Goal: Task Accomplishment & Management: Manage account settings

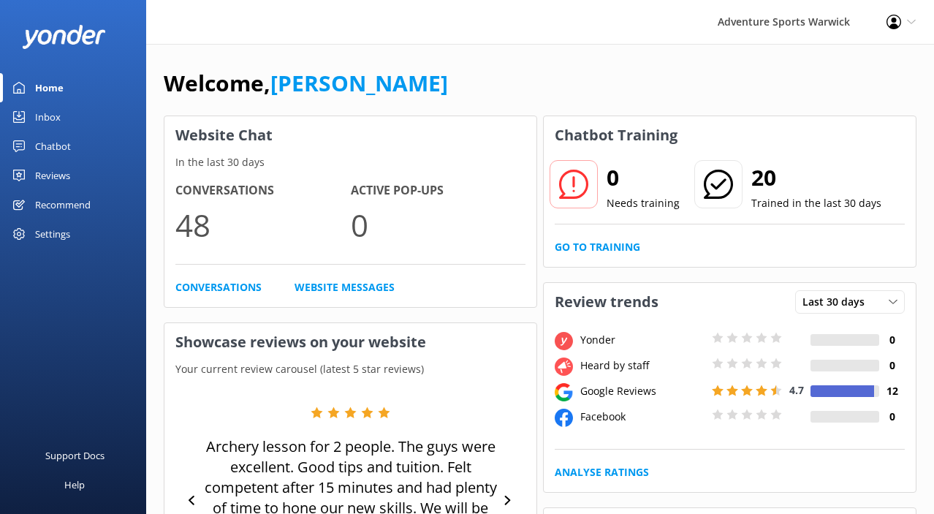
click at [51, 175] on div "Reviews" at bounding box center [52, 175] width 35 height 29
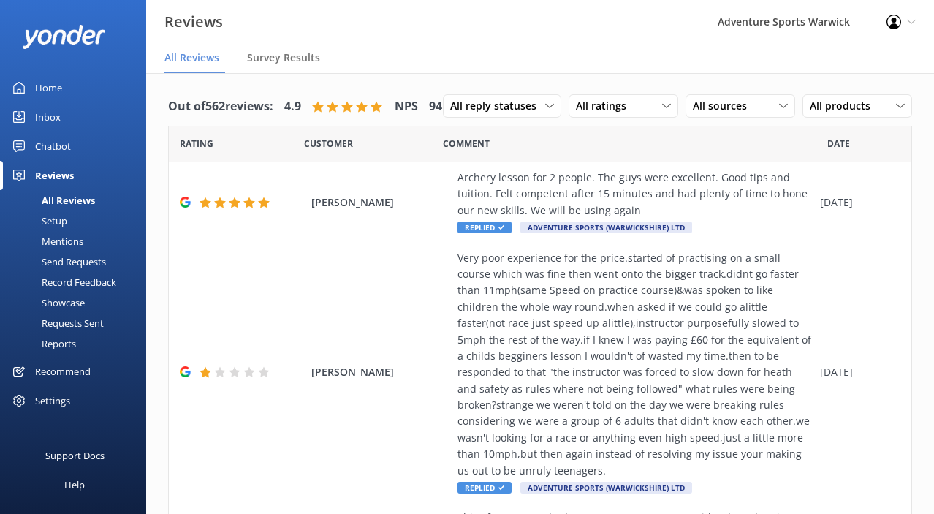
click at [56, 221] on div "Setup" at bounding box center [38, 221] width 58 height 20
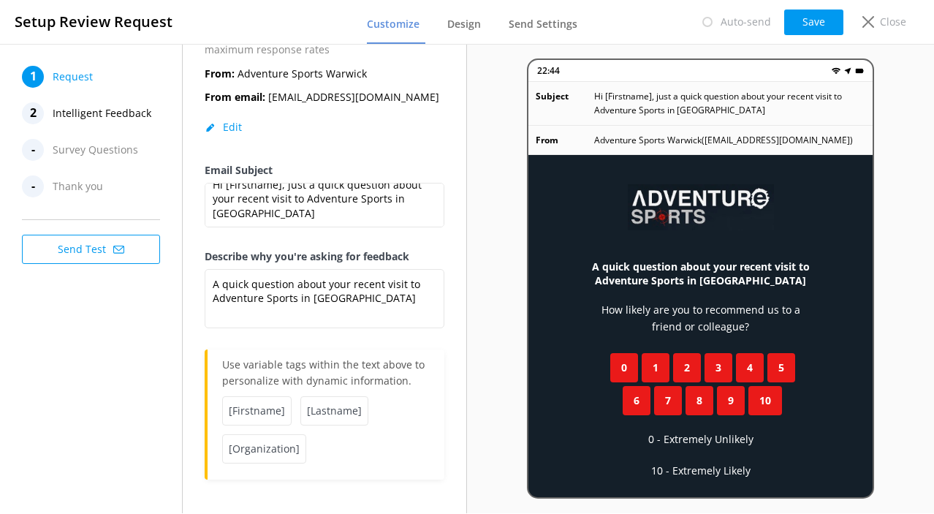
click at [118, 115] on span "Intelligent Feedback" at bounding box center [102, 113] width 99 height 22
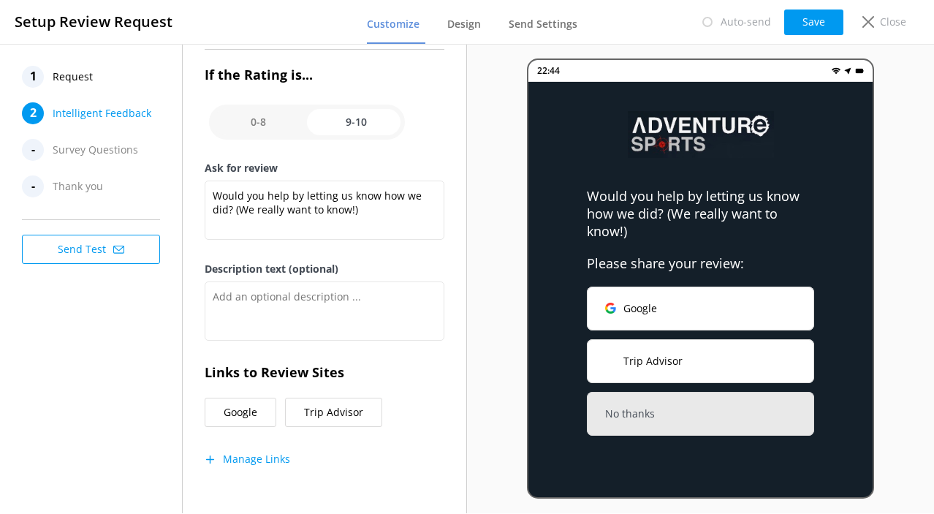
scroll to position [238, 0]
click at [247, 458] on button "Manage Links" at bounding box center [248, 460] width 86 height 15
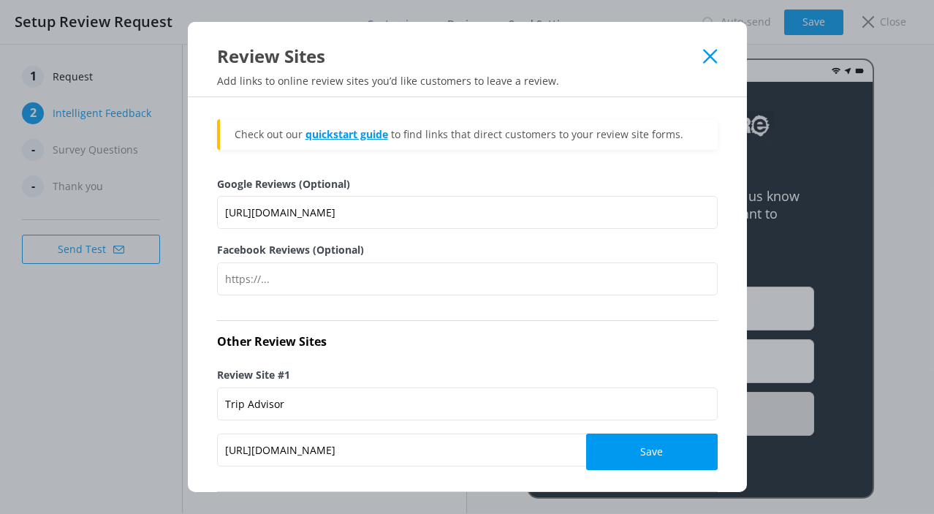
click at [341, 135] on link "quickstart guide" at bounding box center [347, 134] width 83 height 14
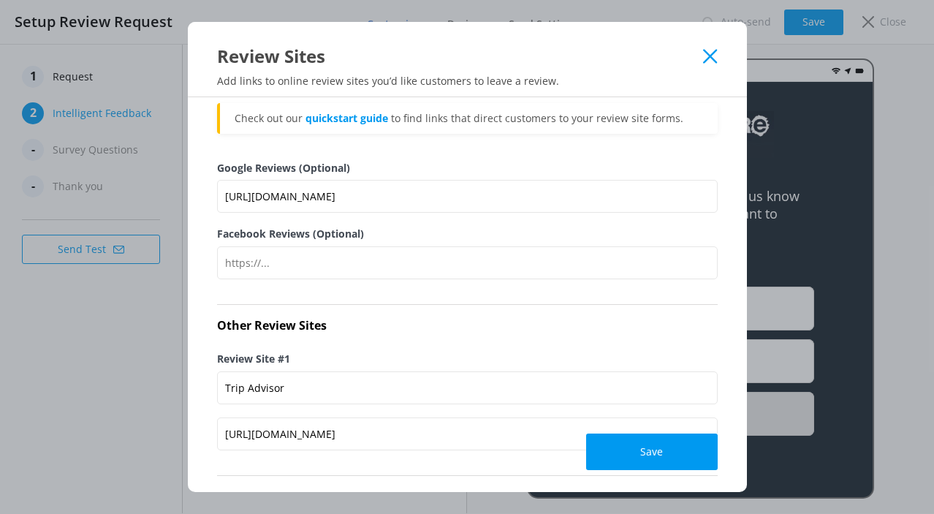
scroll to position [7, 0]
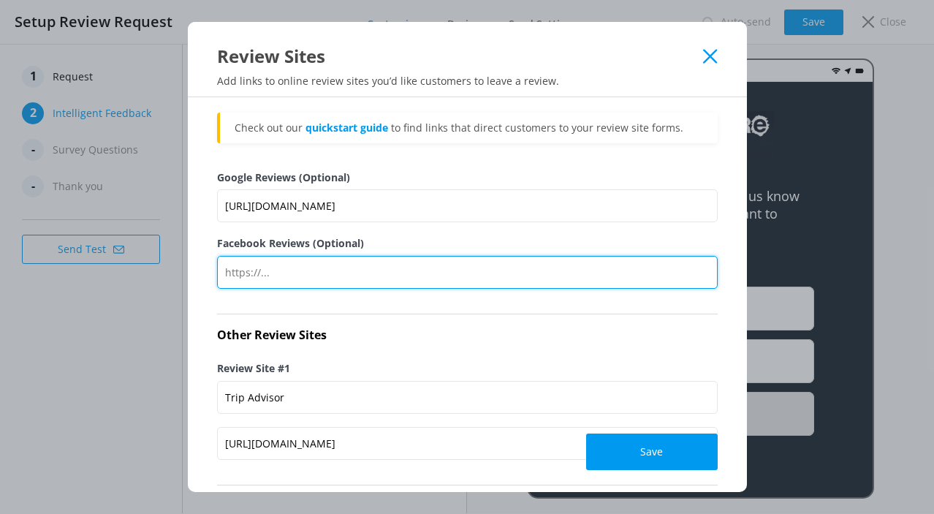
click at [359, 276] on input "Facebook Reviews (Optional)" at bounding box center [467, 272] width 501 height 33
paste input "https://www.facebook.com/login/?next=https%3A%2F%2Fwww.facebook.com%2Fadventure…"
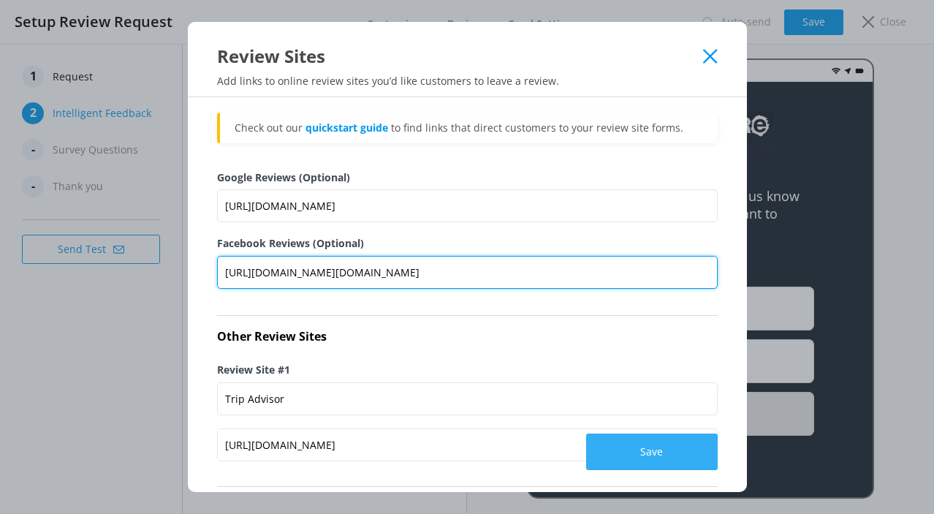
type input "https://www.facebook.com/login/?next=https%3A%2F%2Fwww.facebook.com%2Fadventure…"
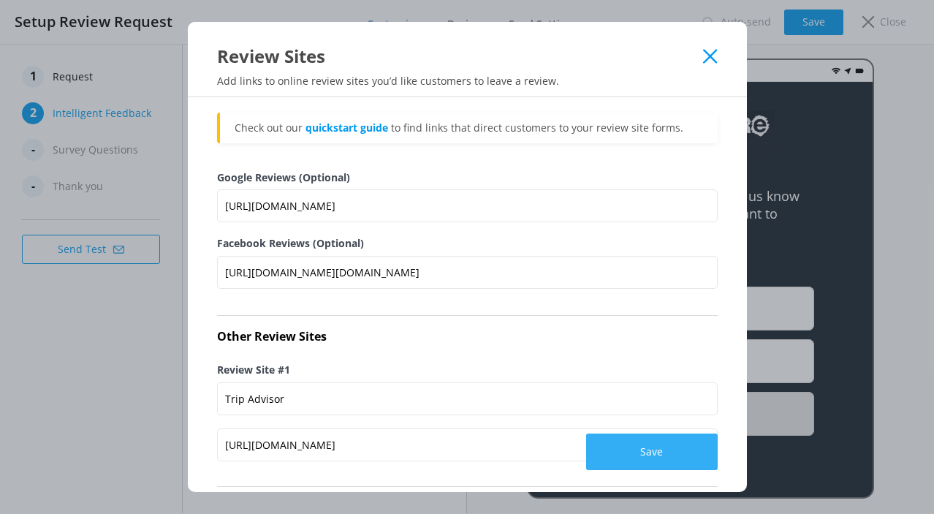
click at [640, 454] on button "Save" at bounding box center [652, 452] width 132 height 37
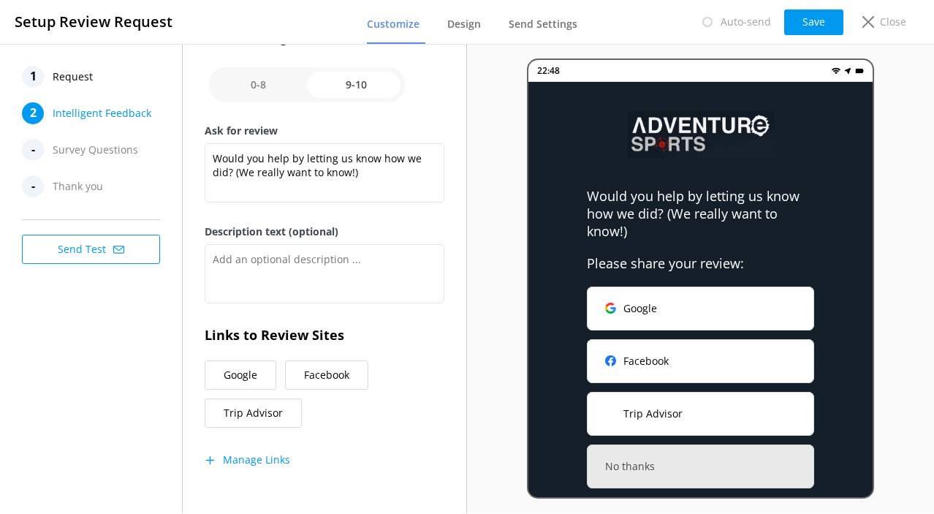
scroll to position [0, 0]
click at [251, 458] on button "Manage Links" at bounding box center [248, 460] width 86 height 15
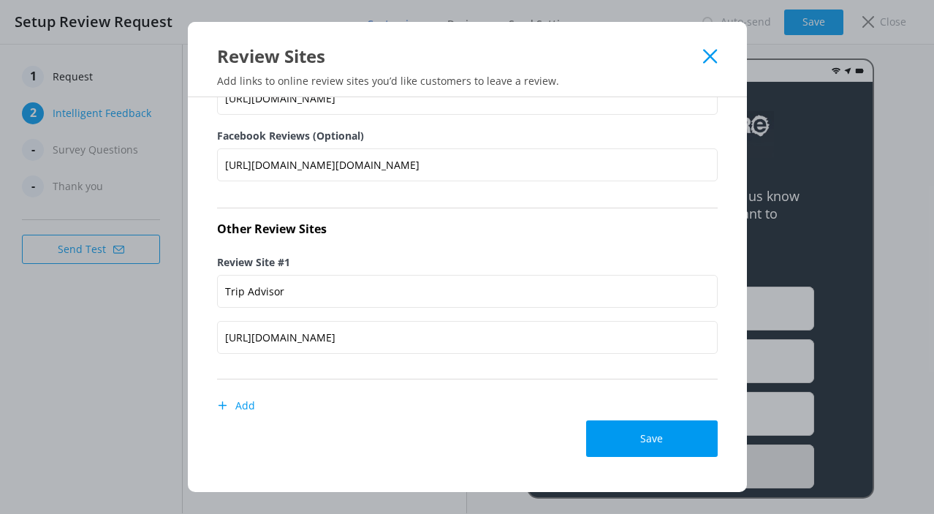
scroll to position [107, 0]
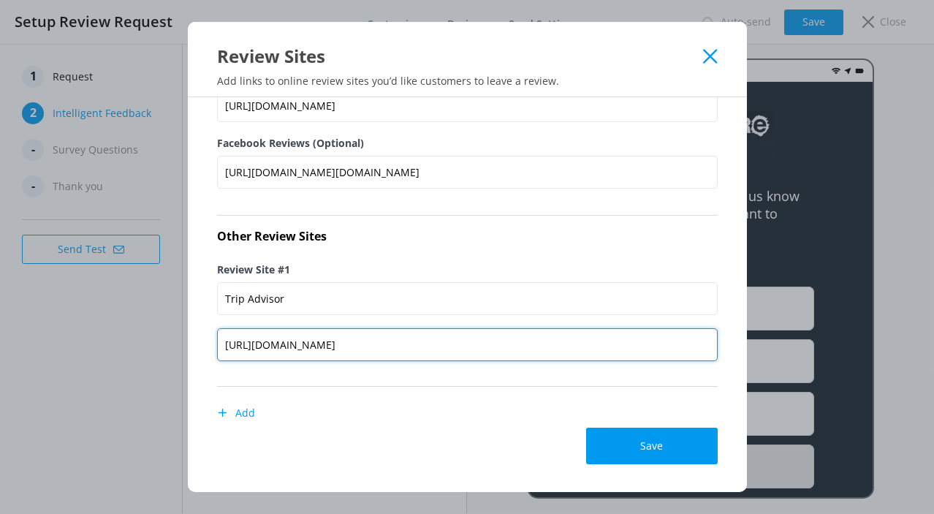
click at [444, 347] on input "https://www.tripadvisor.com/UserReviewEdit-g186400-d2556293-Adventure_Sports_wa…" at bounding box center [467, 344] width 501 height 33
click at [681, 344] on input "https://www.tripadvisor.com/UserReviewEdit-g186400-d2556293-Adventure_Sports_wa…" at bounding box center [467, 344] width 501 height 33
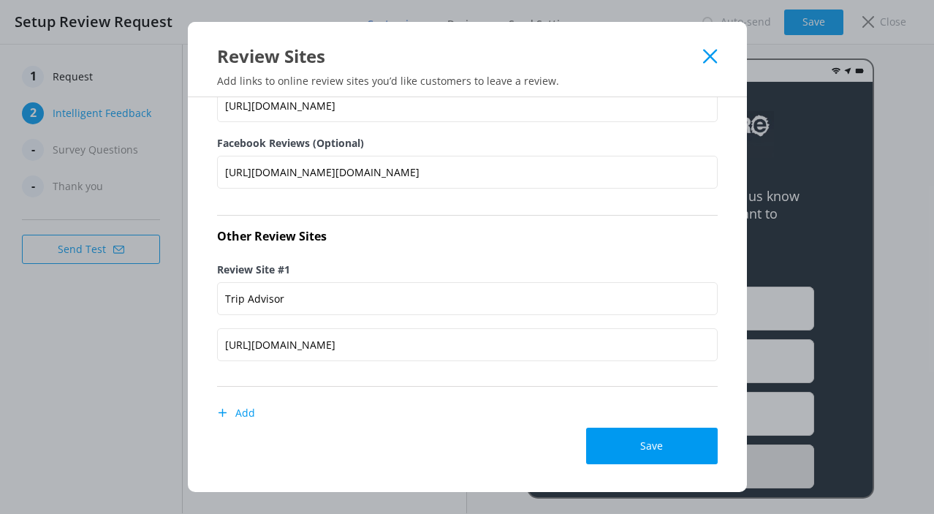
click at [711, 56] on use at bounding box center [710, 56] width 14 height 14
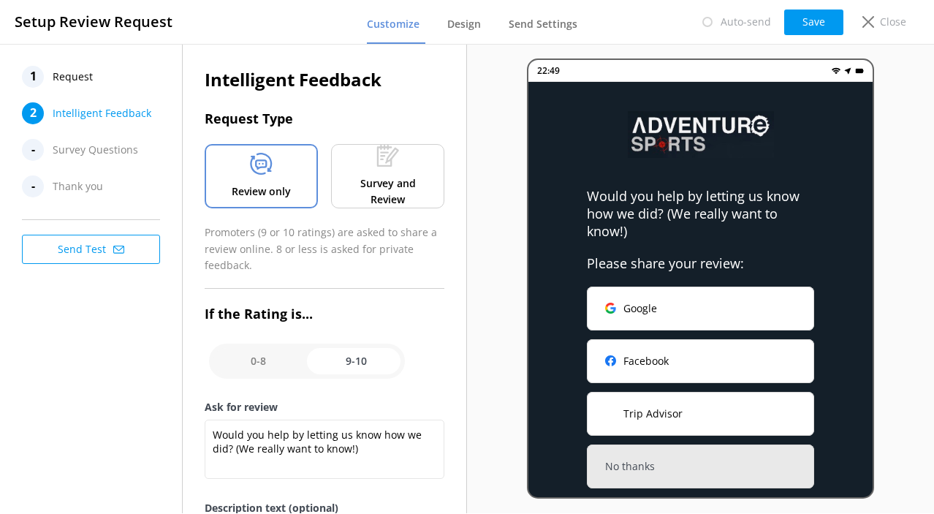
scroll to position [0, 0]
click at [818, 20] on button "Save" at bounding box center [813, 23] width 59 height 26
click at [889, 26] on p "Close" at bounding box center [893, 22] width 26 height 16
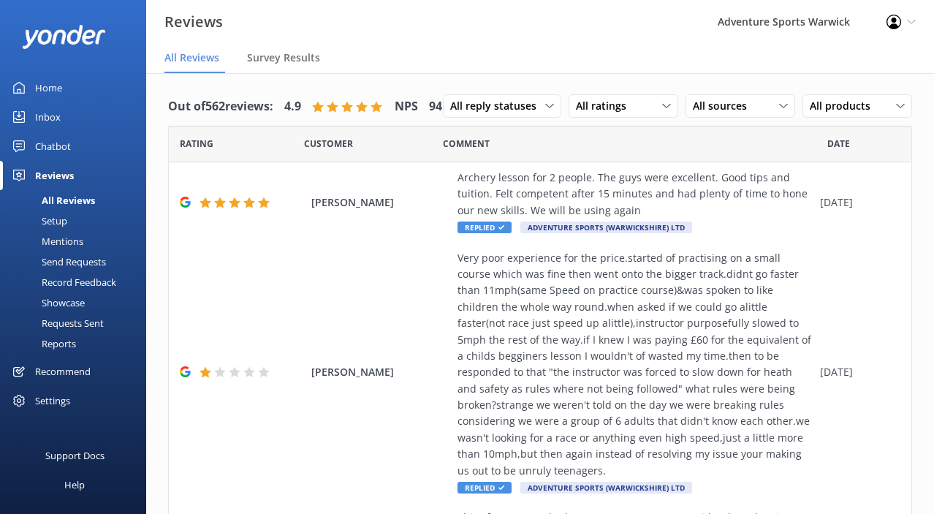
click at [69, 285] on div "Record Feedback" at bounding box center [62, 282] width 107 height 20
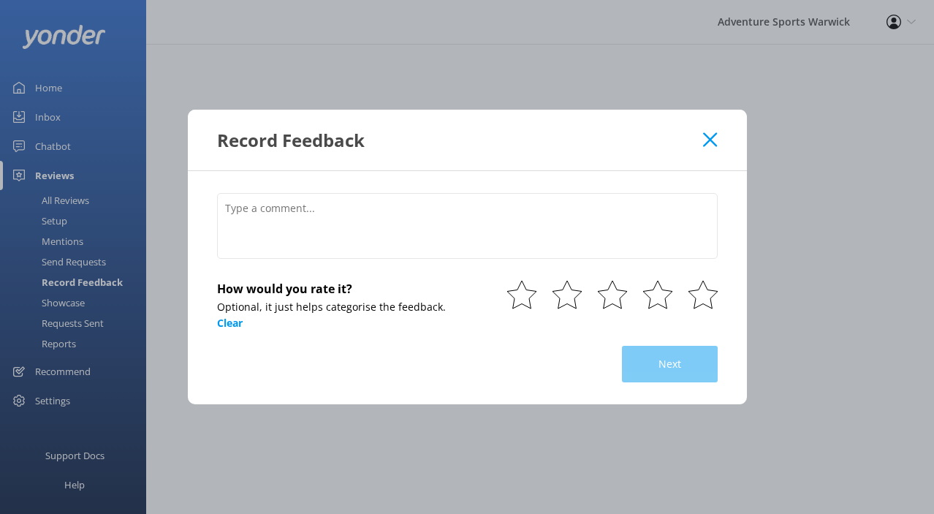
click at [60, 262] on div "Record Feedback How would you rate it? Optional, it just helps categorise the f…" at bounding box center [467, 257] width 934 height 514
click at [712, 135] on icon at bounding box center [710, 139] width 14 height 15
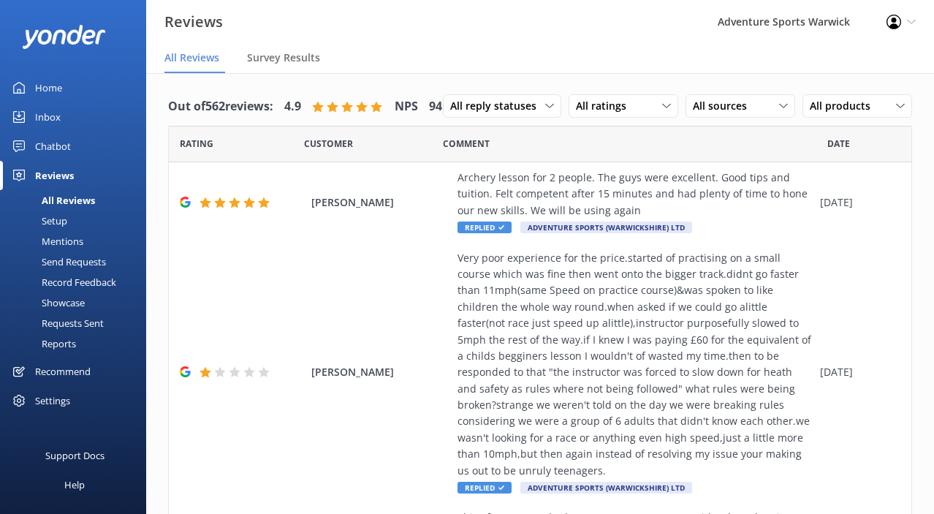
click at [62, 243] on div "Mentions" at bounding box center [46, 241] width 75 height 20
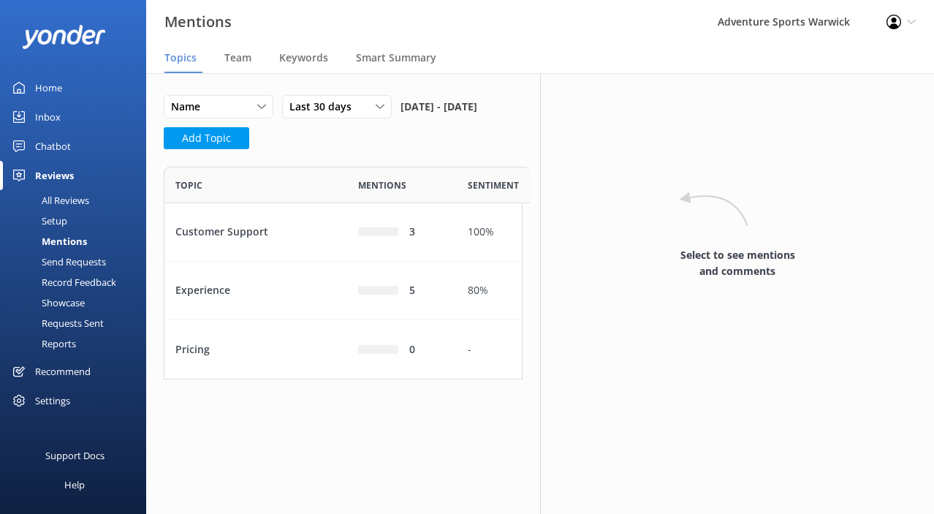
scroll to position [213, 359]
click at [57, 200] on div "All Reviews" at bounding box center [49, 200] width 80 height 20
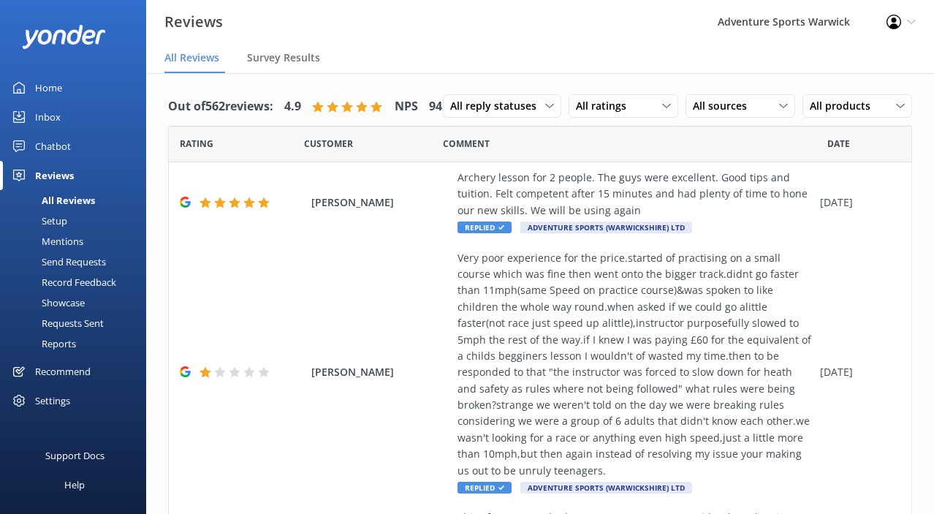
click at [53, 220] on div "Setup" at bounding box center [38, 221] width 58 height 20
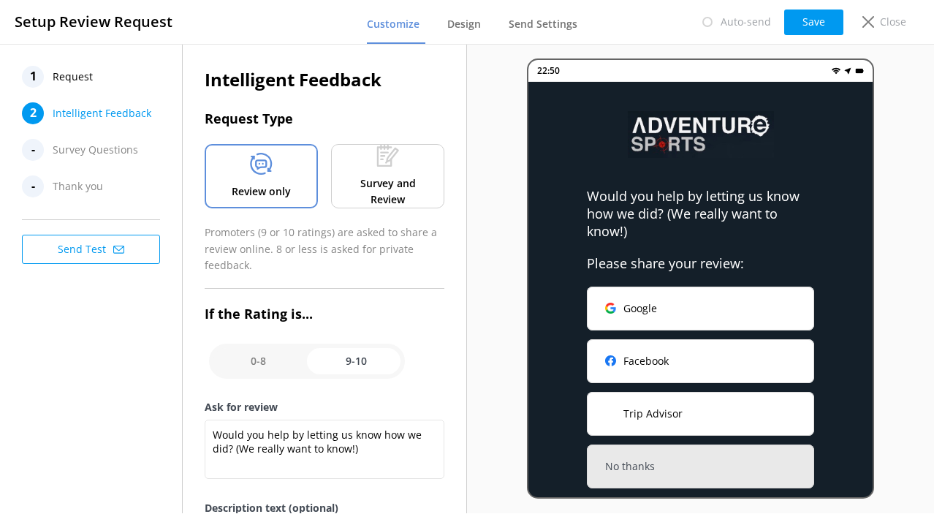
click at [76, 78] on span "Request" at bounding box center [73, 77] width 40 height 22
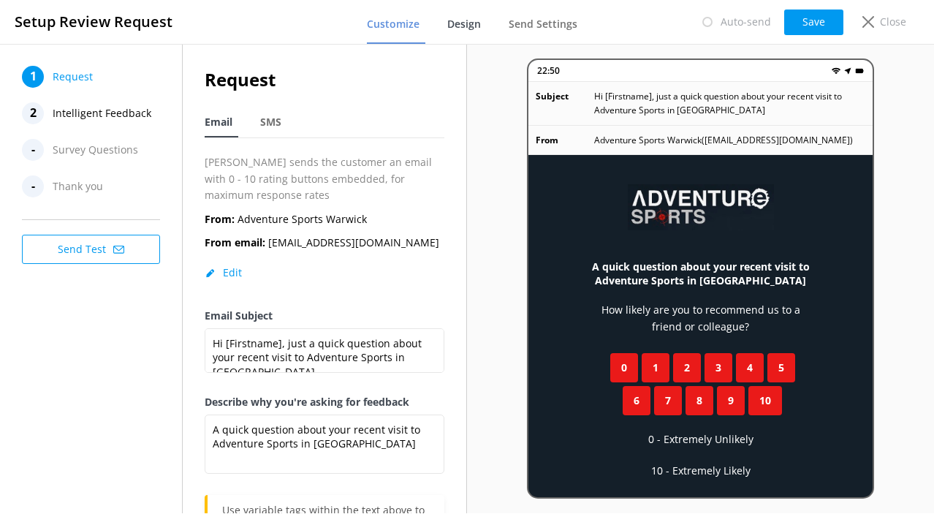
click at [460, 25] on span "Design" at bounding box center [464, 24] width 34 height 15
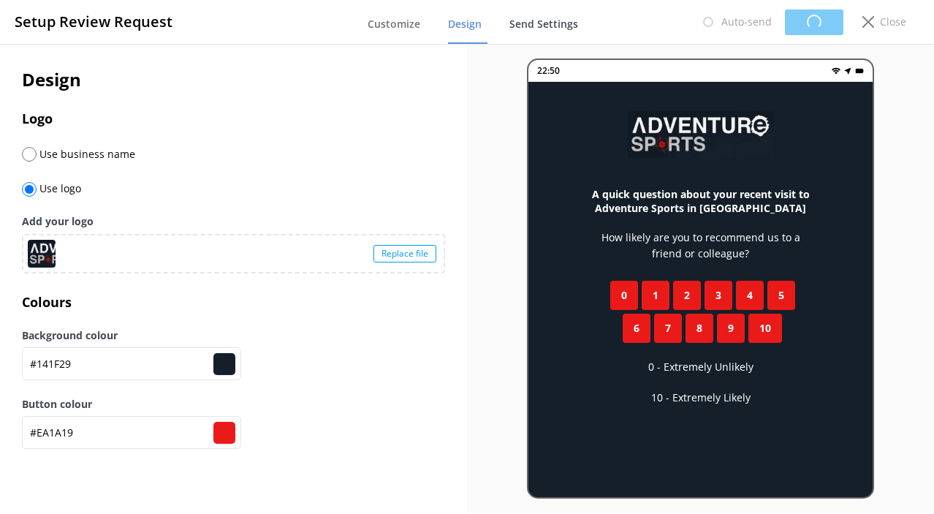
type input "#141f29"
type input "#ea1a19"
click at [554, 27] on span "Send Settings" at bounding box center [543, 24] width 69 height 15
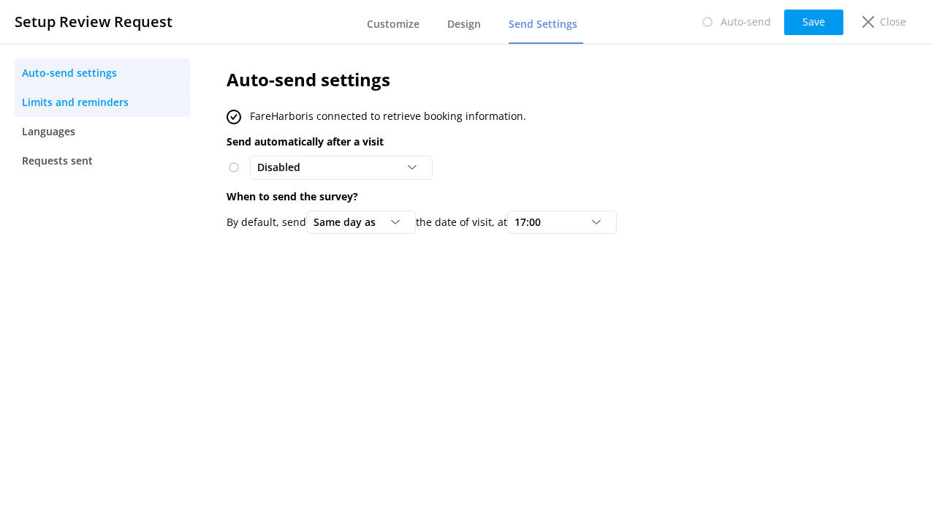
click at [103, 104] on span "Limits and reminders" at bounding box center [75, 102] width 107 height 16
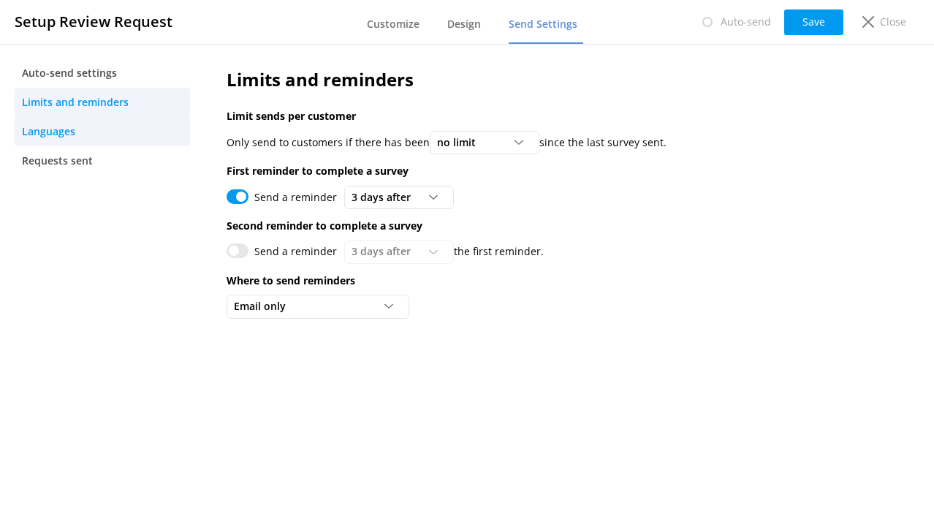
click at [38, 134] on span "Languages" at bounding box center [48, 132] width 53 height 16
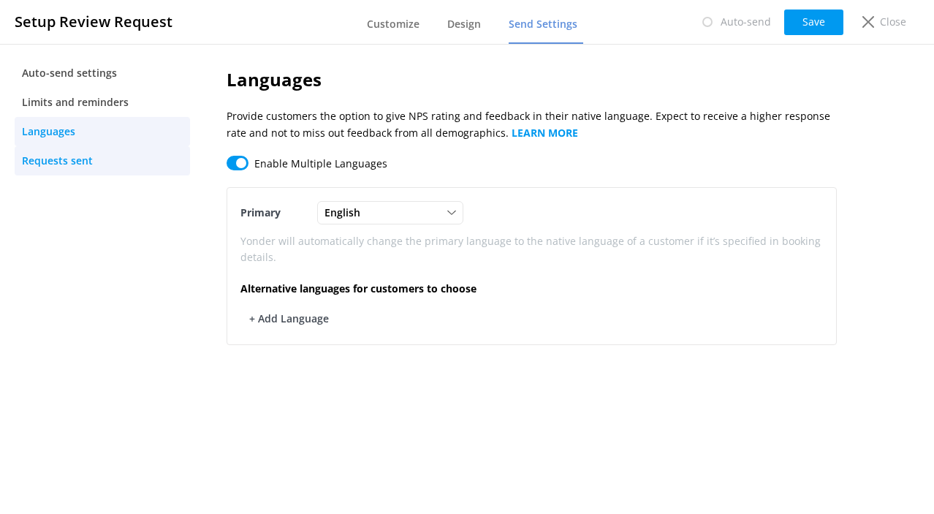
click at [45, 162] on span "Requests sent" at bounding box center [57, 161] width 71 height 16
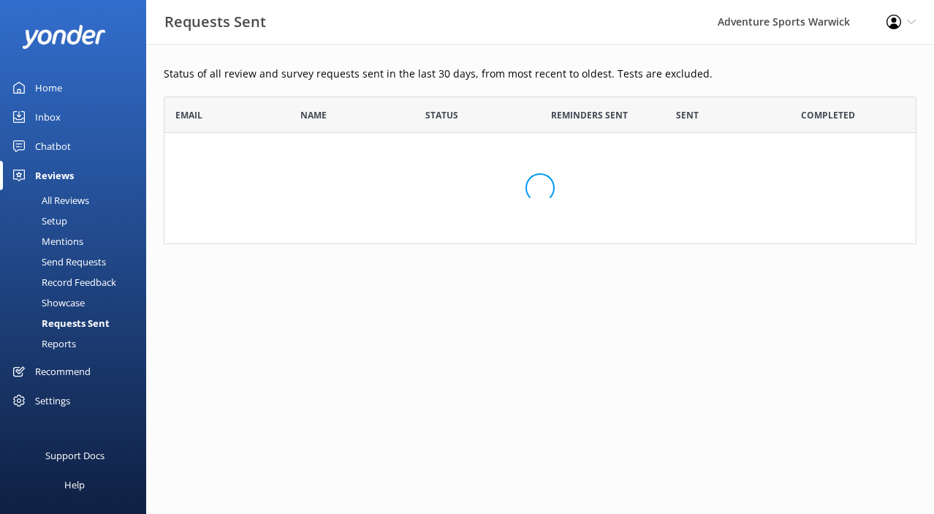
scroll to position [148, 753]
click at [66, 242] on div "Mentions" at bounding box center [46, 241] width 75 height 20
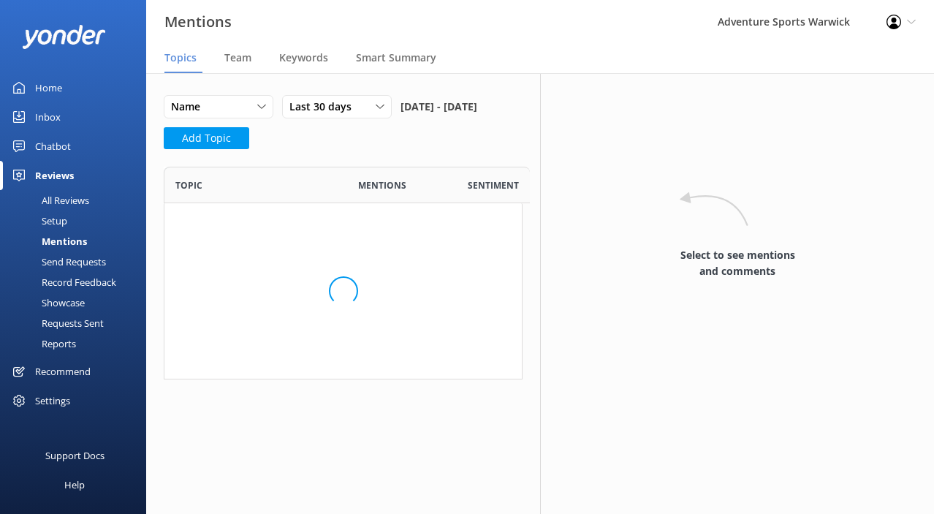
scroll to position [213, 359]
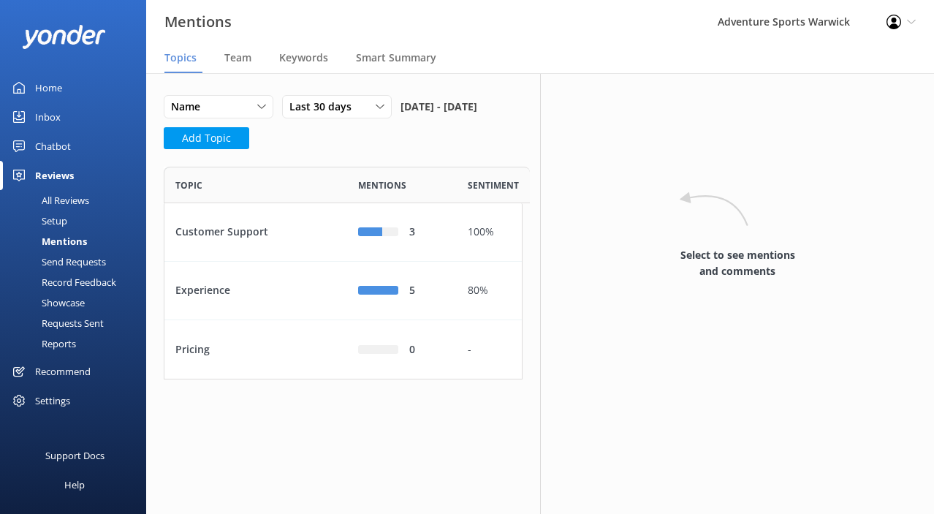
click at [66, 262] on div "Send Requests" at bounding box center [57, 261] width 97 height 20
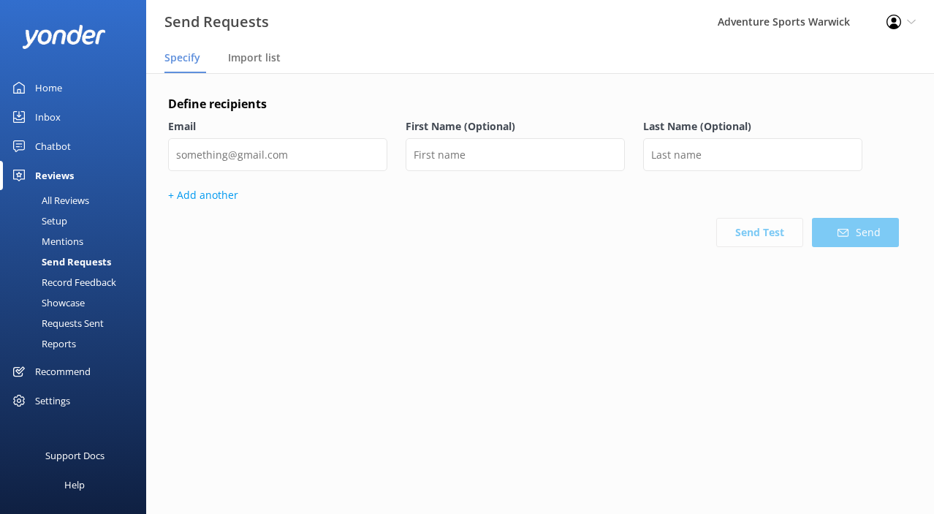
click at [66, 280] on div "Record Feedback" at bounding box center [62, 282] width 107 height 20
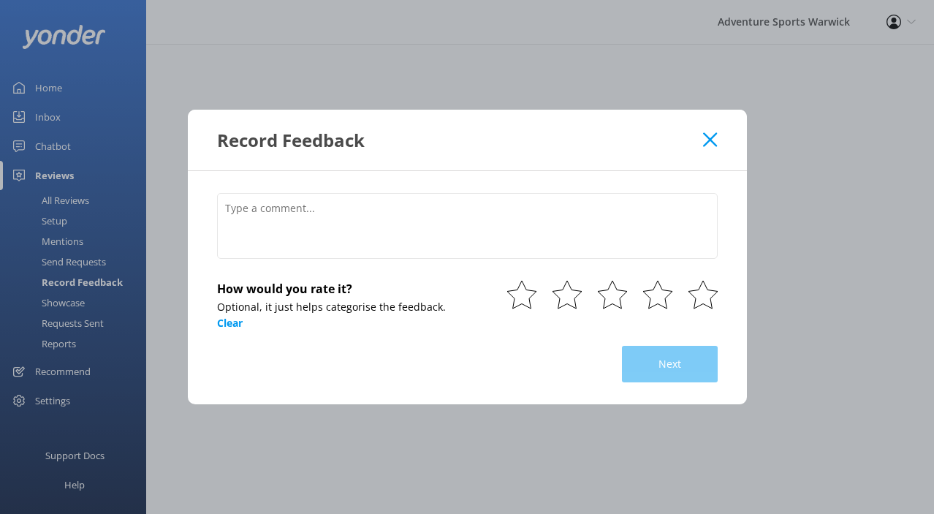
click at [709, 140] on use at bounding box center [710, 139] width 14 height 14
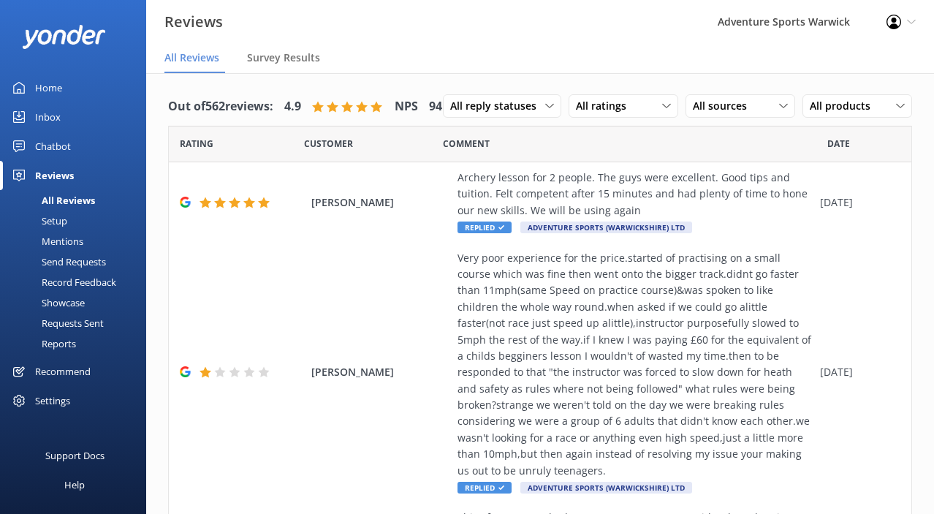
click at [67, 305] on div "Showcase" at bounding box center [47, 302] width 76 height 20
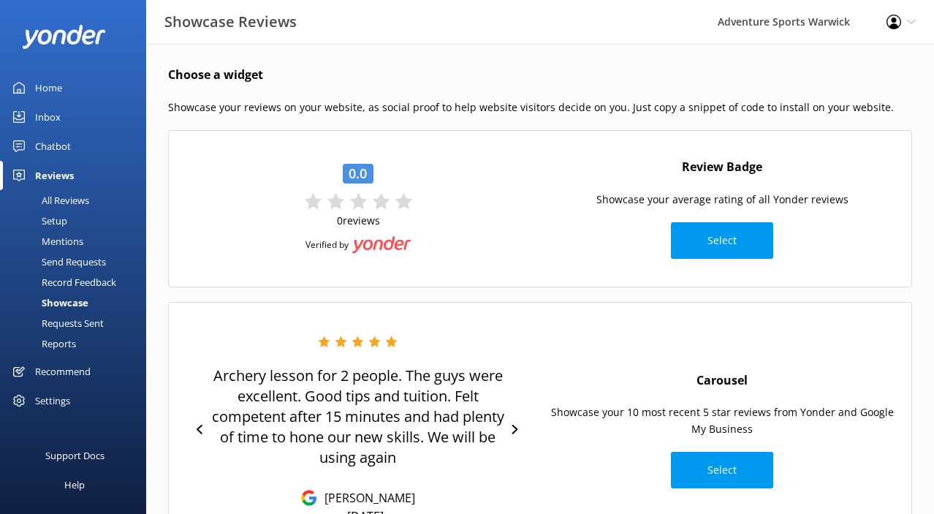
click at [58, 325] on div "Requests Sent" at bounding box center [56, 323] width 95 height 20
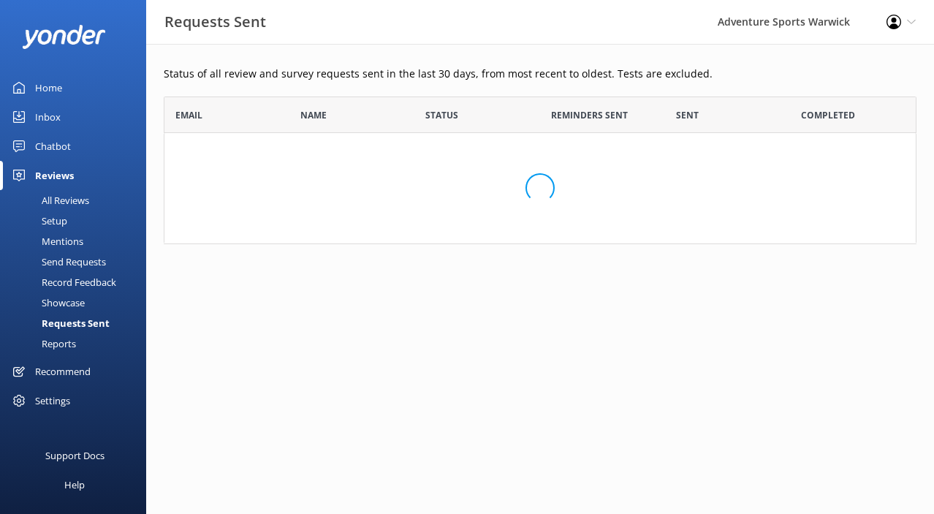
scroll to position [148, 753]
click at [53, 343] on div "Reports" at bounding box center [42, 343] width 67 height 20
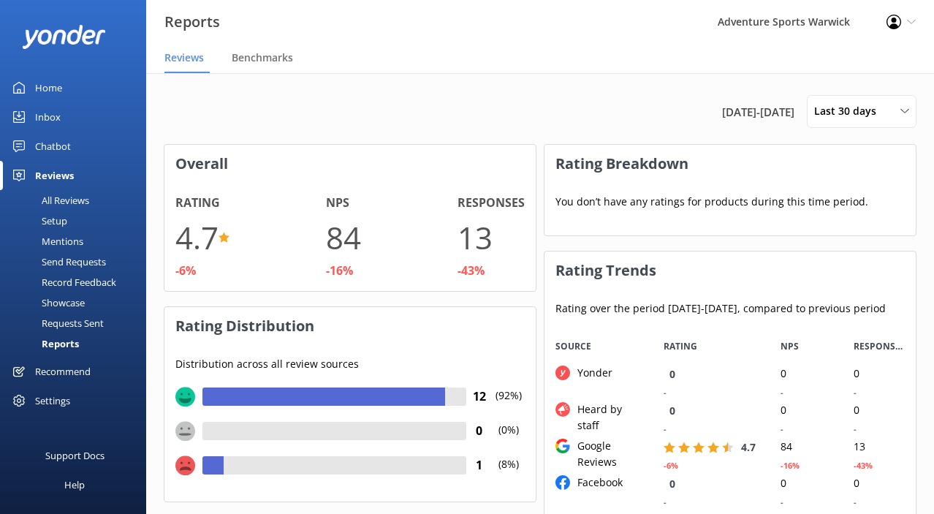
click at [56, 180] on div "Reviews" at bounding box center [54, 175] width 39 height 29
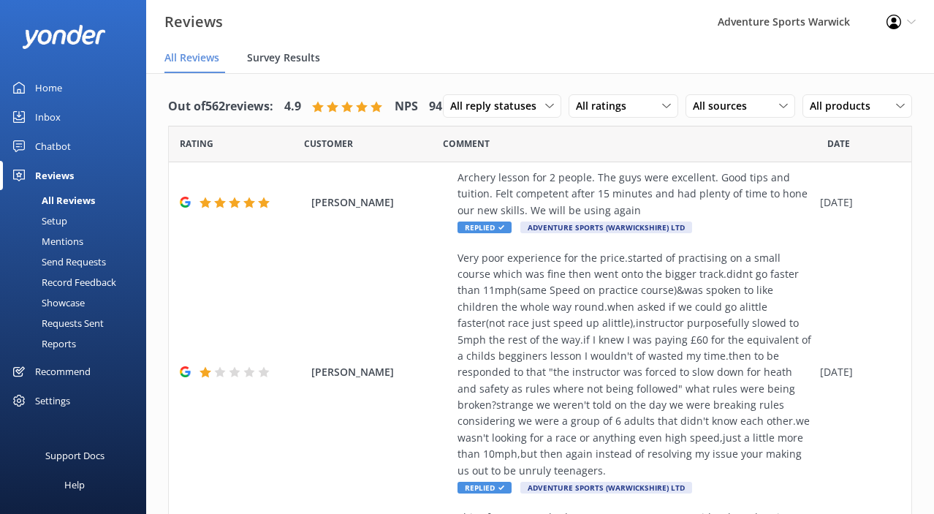
click at [305, 64] on span "Survey Results" at bounding box center [283, 57] width 73 height 15
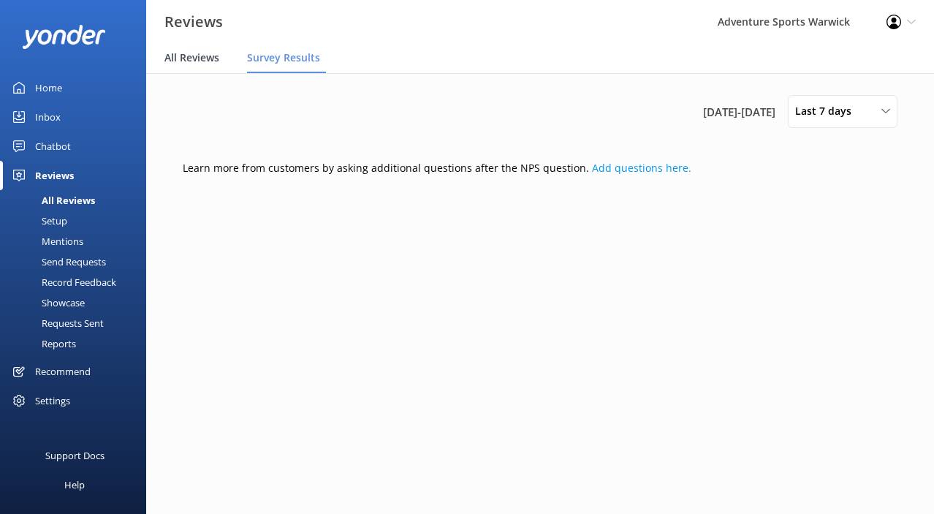
click at [187, 61] on span "All Reviews" at bounding box center [191, 57] width 55 height 15
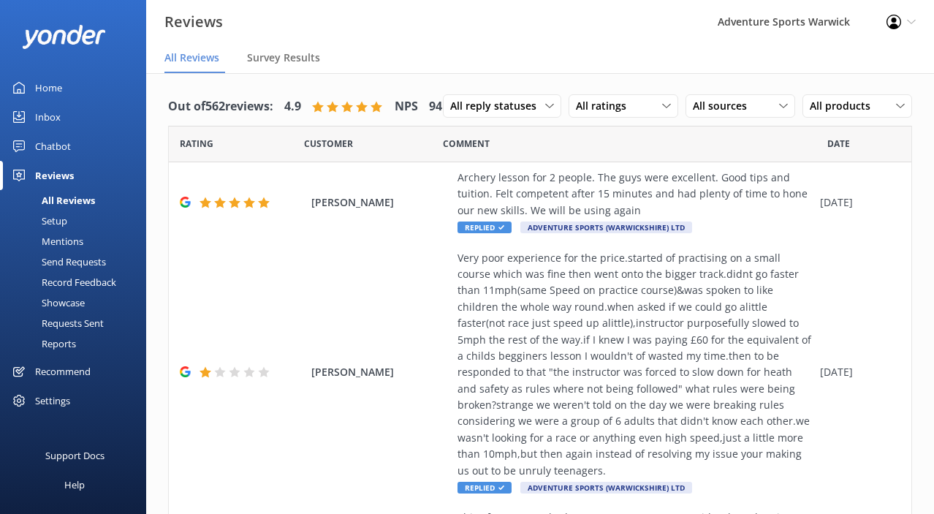
click at [58, 400] on div "Settings" at bounding box center [52, 400] width 35 height 29
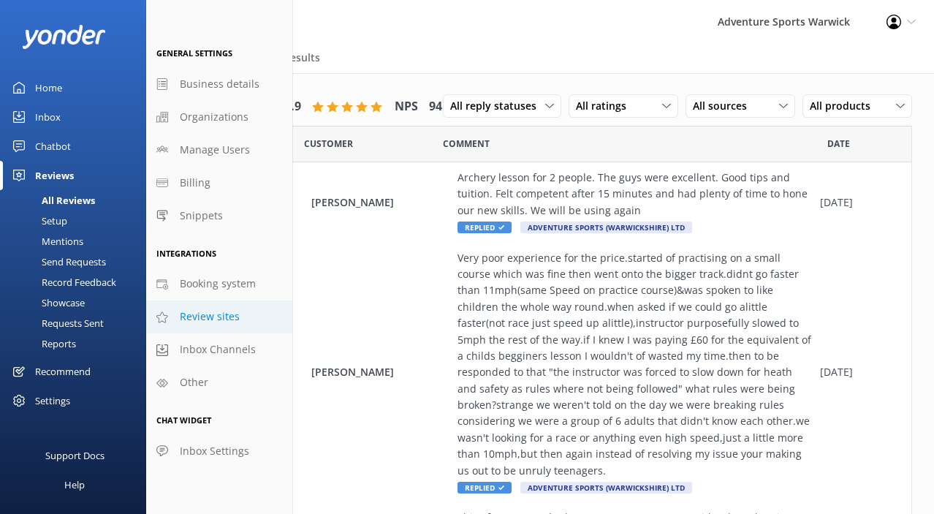
click at [194, 319] on span "Review sites" at bounding box center [210, 317] width 60 height 16
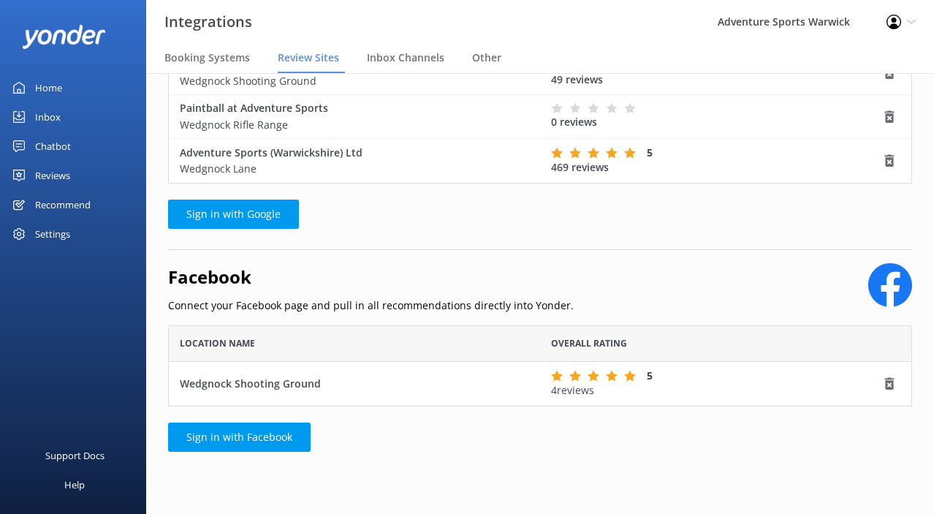
scroll to position [205, 0]
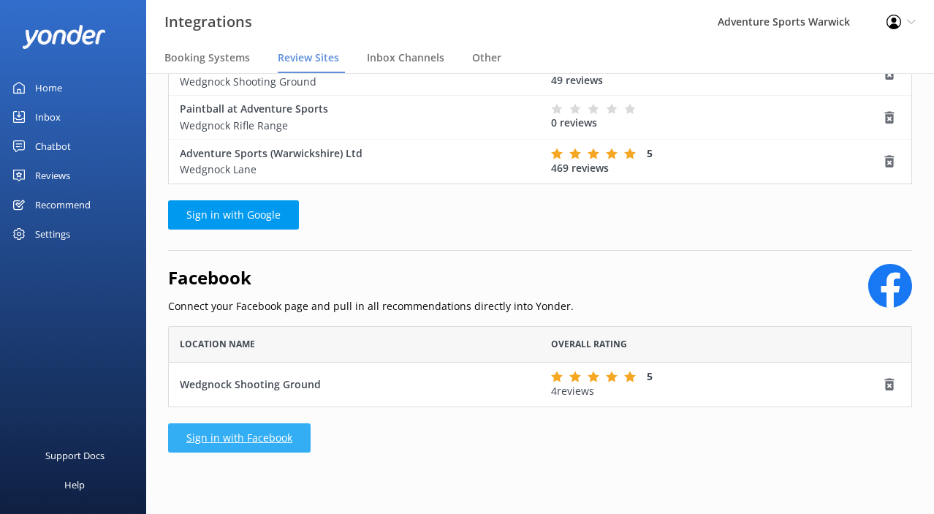
click at [257, 435] on link "Sign in with Facebook" at bounding box center [239, 437] width 143 height 29
click at [255, 434] on link "Sign in with Facebook" at bounding box center [239, 437] width 143 height 29
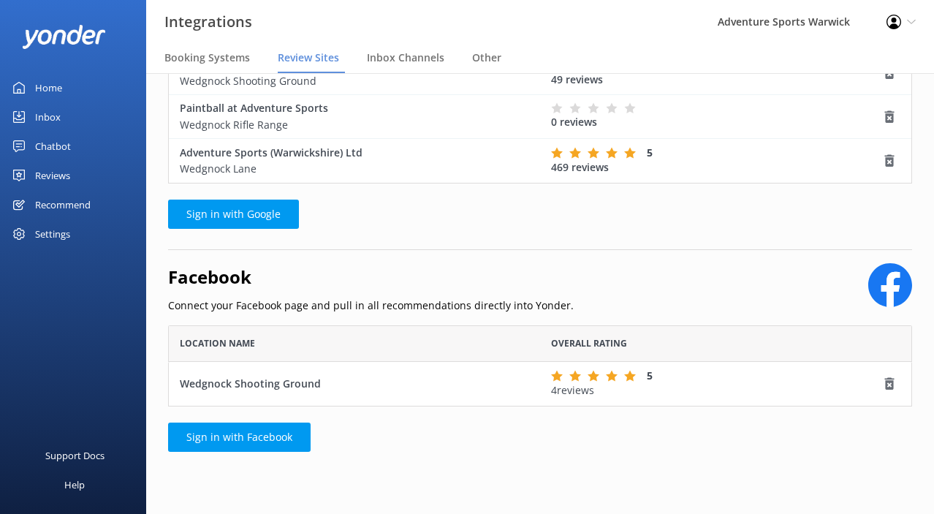
scroll to position [205, 0]
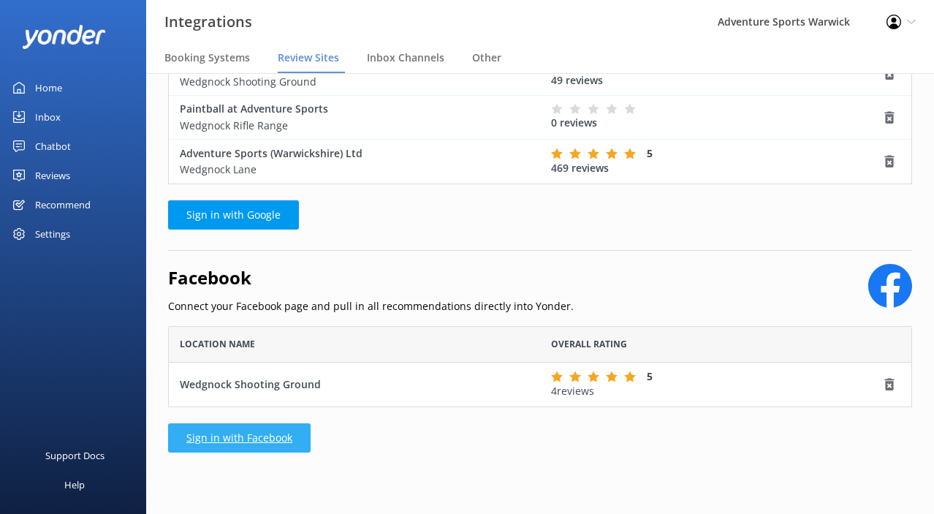
click at [227, 439] on link "Sign in with Facebook" at bounding box center [239, 437] width 143 height 29
click at [265, 436] on link "Sign in with Facebook" at bounding box center [239, 437] width 143 height 29
click at [254, 439] on link "Sign in with Facebook" at bounding box center [239, 437] width 143 height 29
click at [271, 436] on link "Sign in with Facebook" at bounding box center [239, 437] width 143 height 29
click at [287, 386] on div "Wedgnock Shooting Ground" at bounding box center [354, 385] width 349 height 16
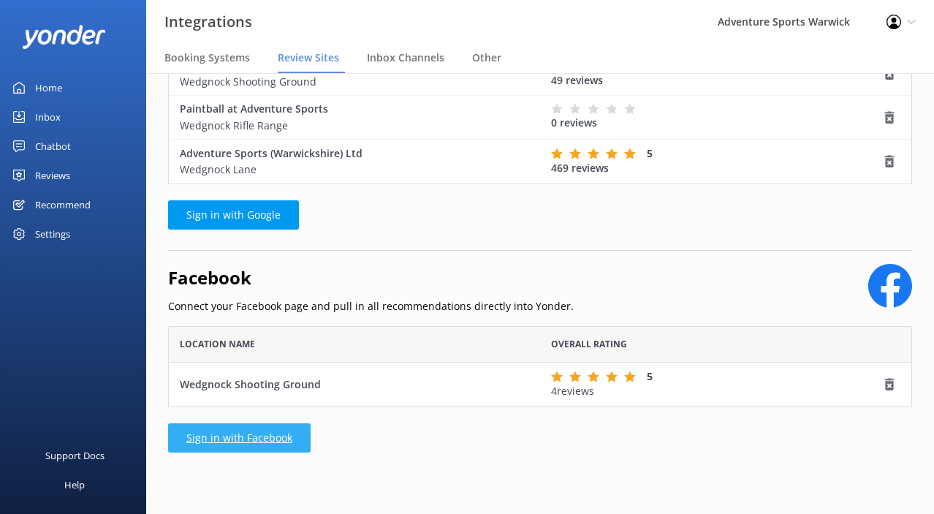
click at [261, 444] on link "Sign in with Facebook" at bounding box center [239, 437] width 143 height 29
click at [234, 432] on link "Sign in with Facebook" at bounding box center [239, 437] width 143 height 29
click at [279, 428] on link "Sign in with Facebook" at bounding box center [239, 437] width 143 height 29
click at [262, 439] on link "Sign in with Facebook" at bounding box center [239, 437] width 143 height 29
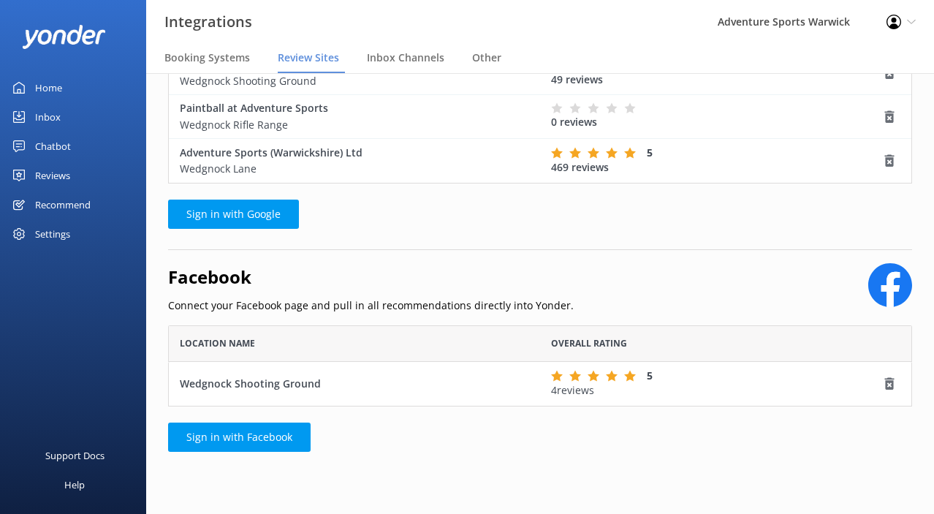
scroll to position [205, 0]
click at [72, 483] on div "Help" at bounding box center [74, 484] width 20 height 29
click at [250, 381] on div "Wedgnock Shooting Ground" at bounding box center [354, 385] width 349 height 16
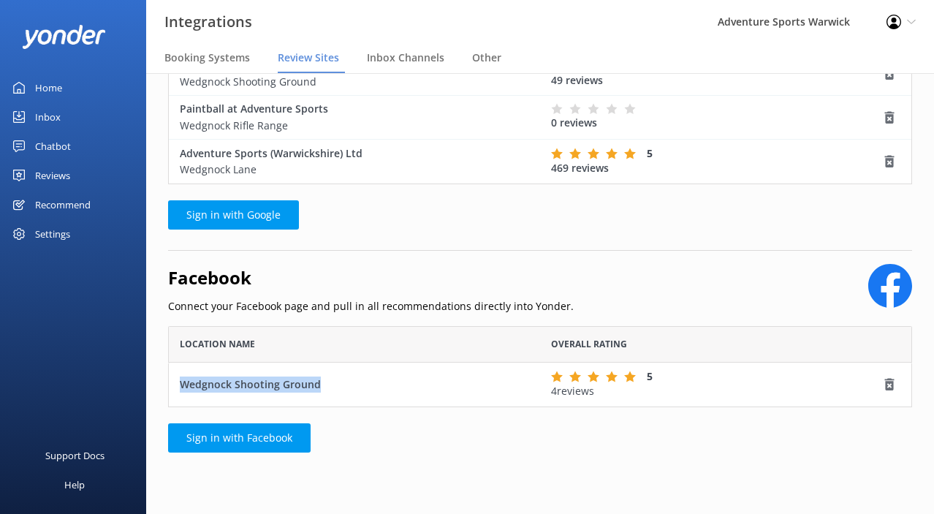
drag, startPoint x: 333, startPoint y: 379, endPoint x: 155, endPoint y: 379, distance: 178.4
click at [155, 379] on div "Google My Business Connect your Google My Business locations to pull your revie…" at bounding box center [540, 191] width 788 height 647
copy div "Wedgnock Shooting Ground"
click at [891, 385] on use "row" at bounding box center [890, 384] width 10 height 12
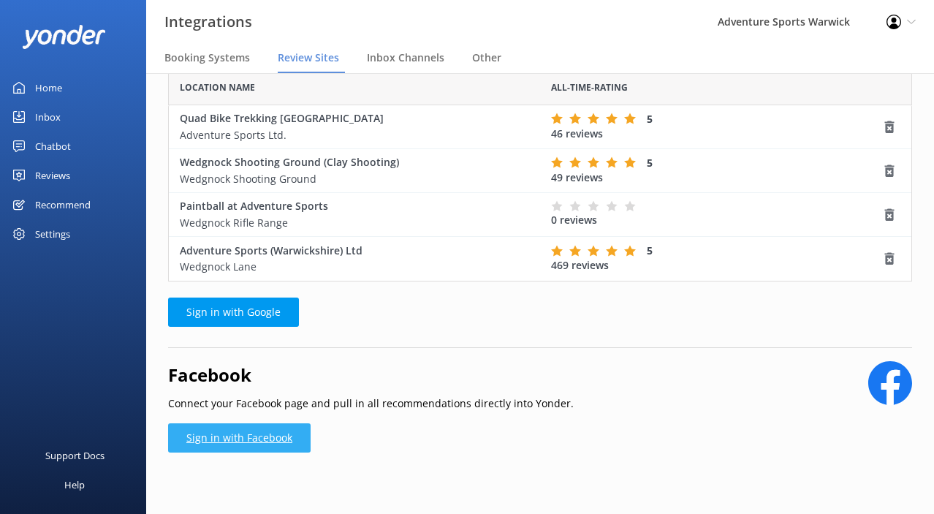
click at [264, 439] on link "Sign in with Facebook" at bounding box center [239, 437] width 143 height 29
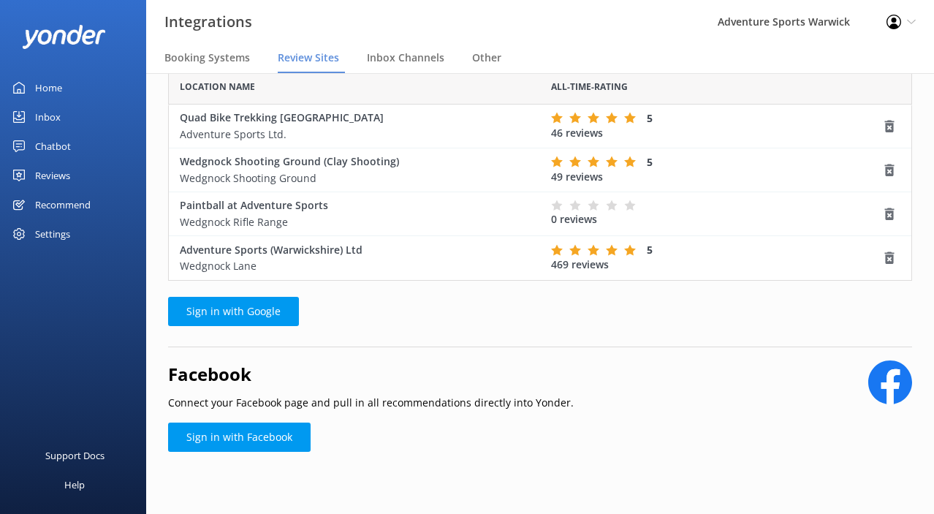
scroll to position [107, 0]
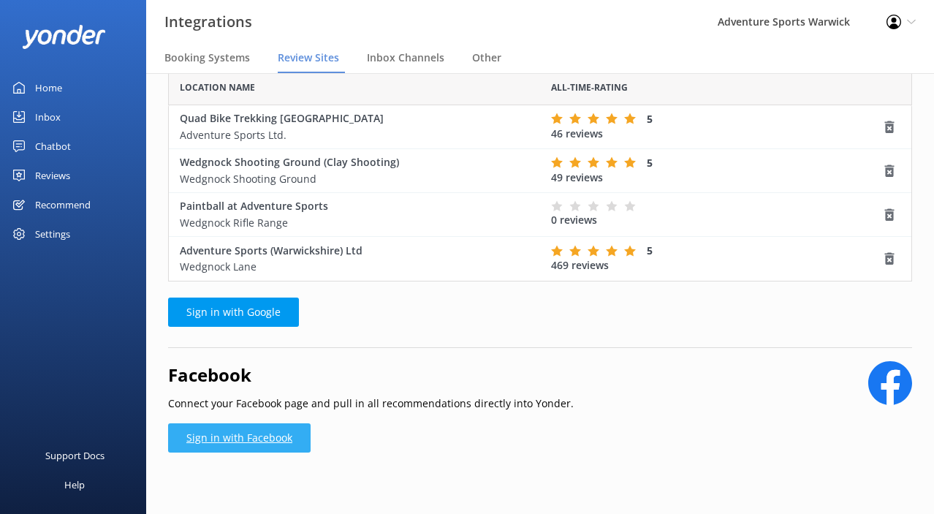
click at [248, 442] on link "Sign in with Facebook" at bounding box center [239, 437] width 143 height 29
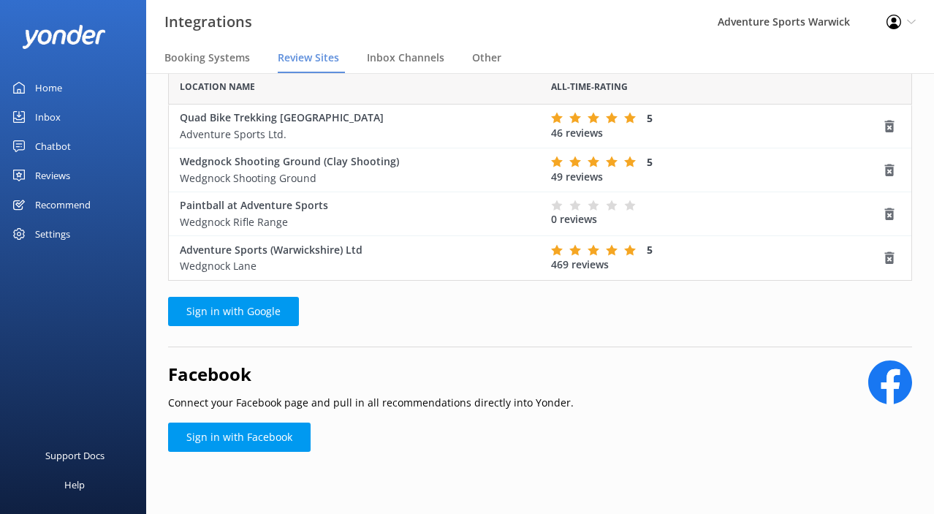
scroll to position [107, 0]
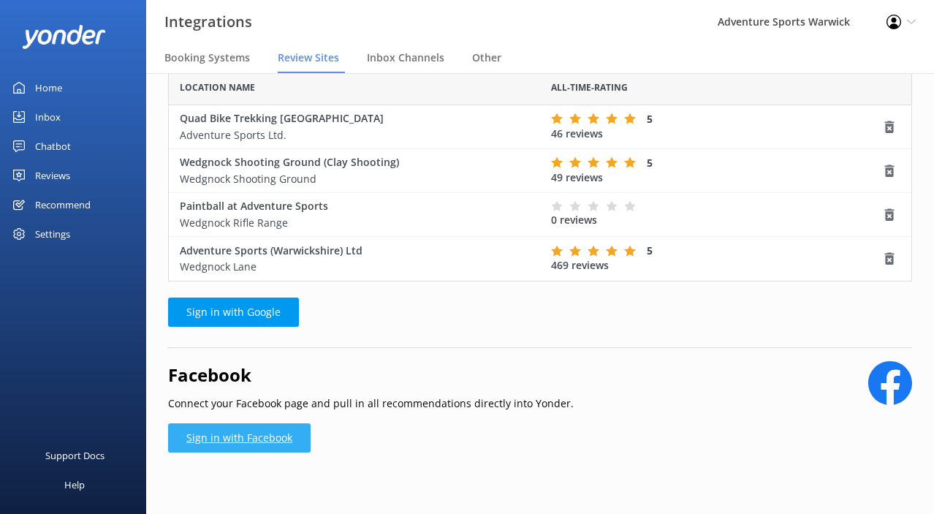
click at [261, 434] on link "Sign in with Facebook" at bounding box center [239, 437] width 143 height 29
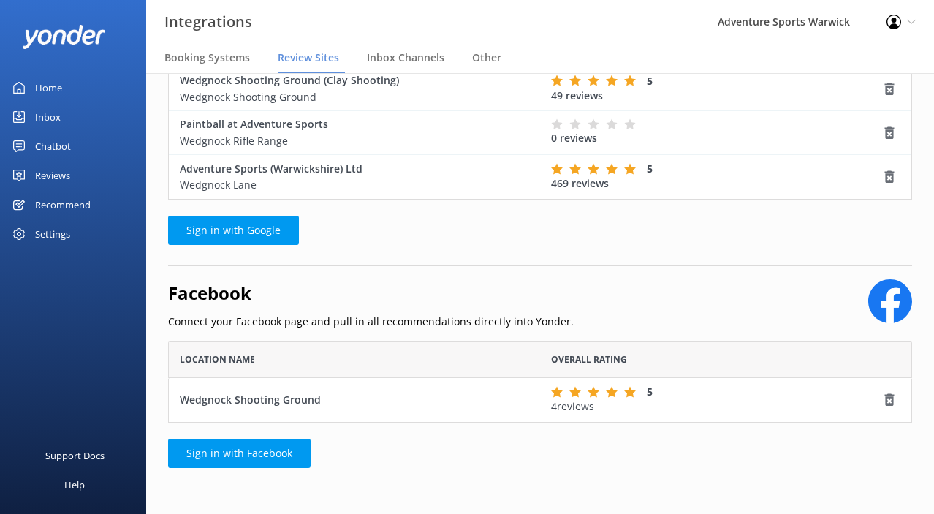
scroll to position [192, 0]
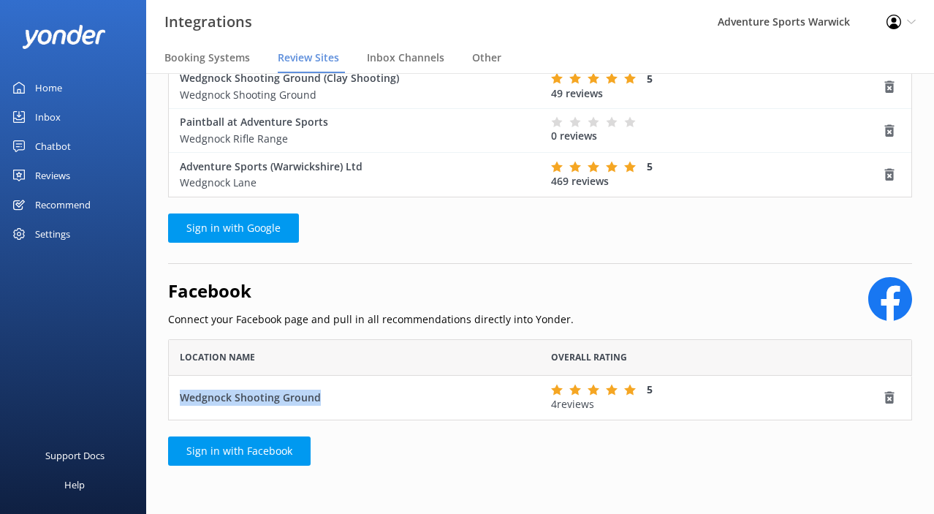
drag, startPoint x: 357, startPoint y: 398, endPoint x: 175, endPoint y: 396, distance: 182.1
click at [175, 396] on div "Wedgnock Shooting Ground" at bounding box center [354, 398] width 371 height 44
copy div "Wedgnock Shooting Ground"
click at [403, 59] on span "Inbox Channels" at bounding box center [405, 57] width 77 height 15
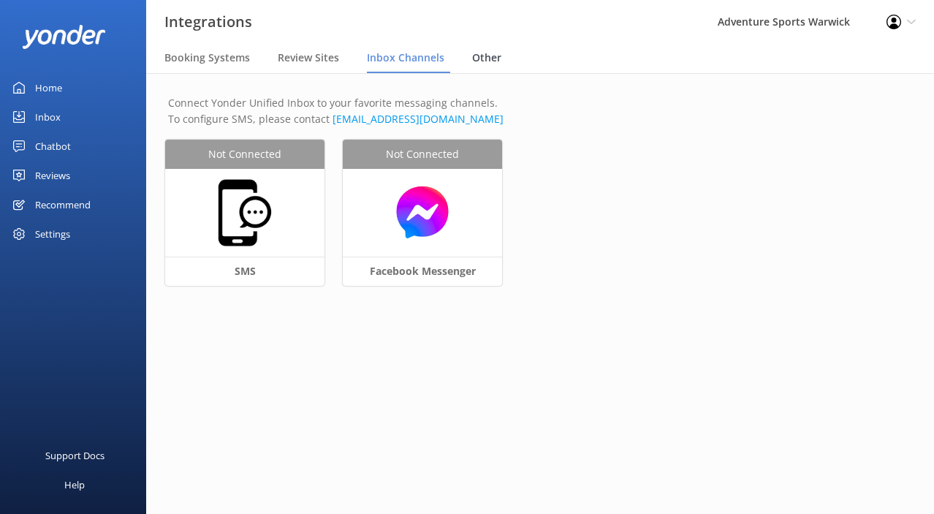
click at [491, 56] on span "Other" at bounding box center [486, 57] width 29 height 15
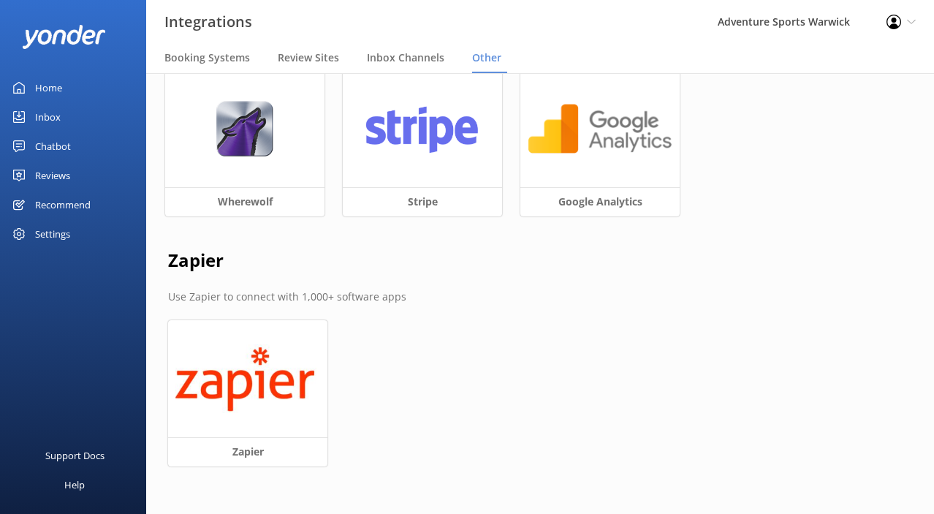
scroll to position [21, 0]
click at [586, 154] on img at bounding box center [600, 130] width 145 height 56
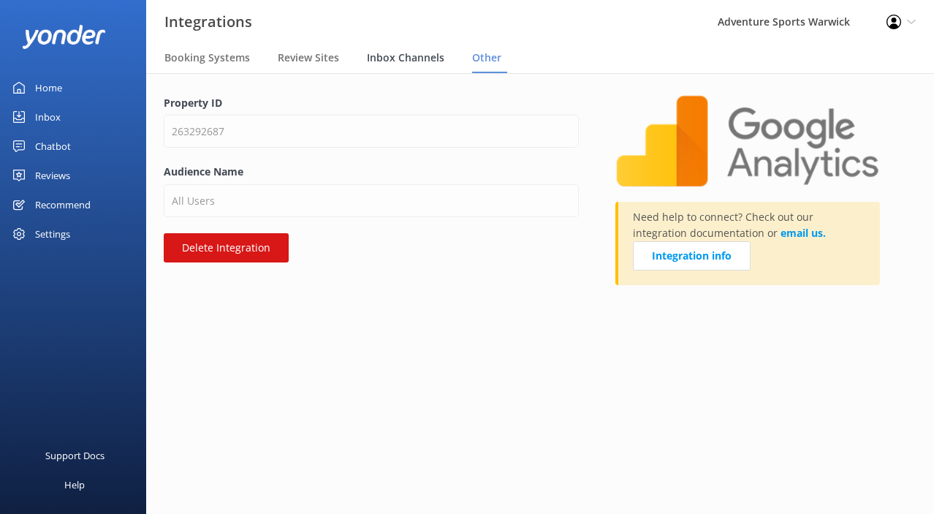
click at [412, 53] on span "Inbox Channels" at bounding box center [405, 57] width 77 height 15
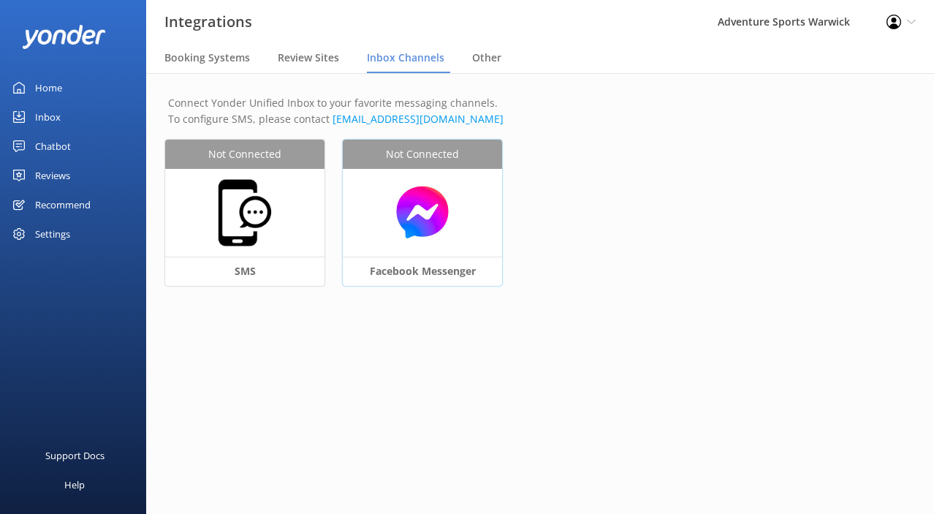
click at [417, 262] on div "Facebook Messenger" at bounding box center [422, 271] width 159 height 29
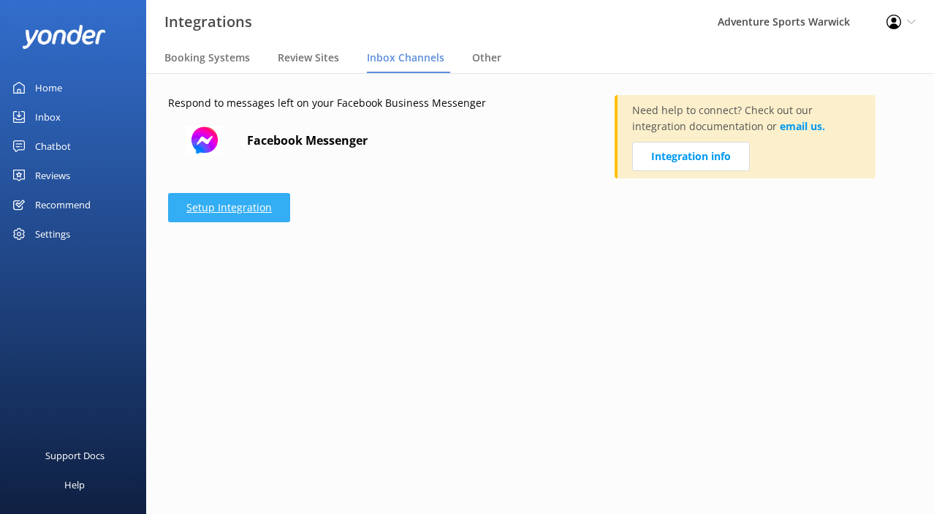
click at [244, 203] on link "Setup Integration" at bounding box center [229, 207] width 122 height 29
click at [211, 58] on span "Booking Systems" at bounding box center [207, 57] width 86 height 15
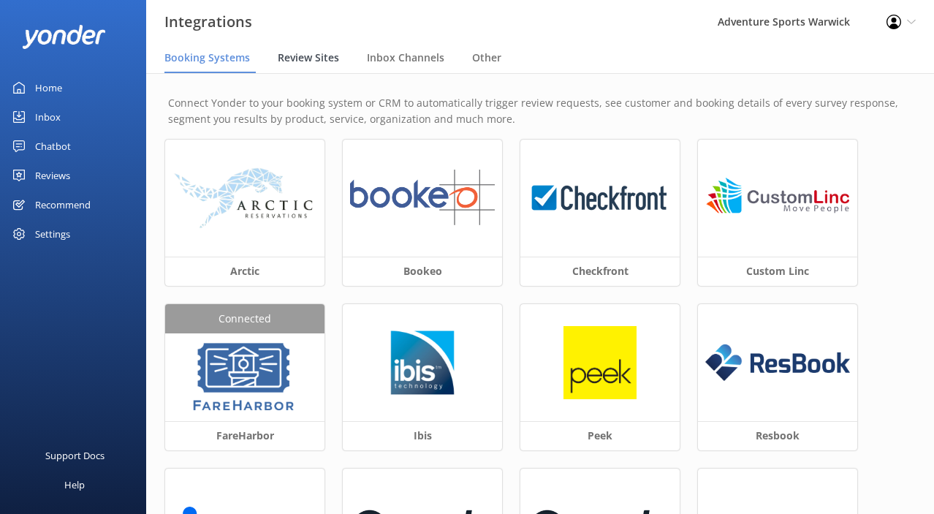
click at [320, 64] on span "Review Sites" at bounding box center [308, 57] width 61 height 15
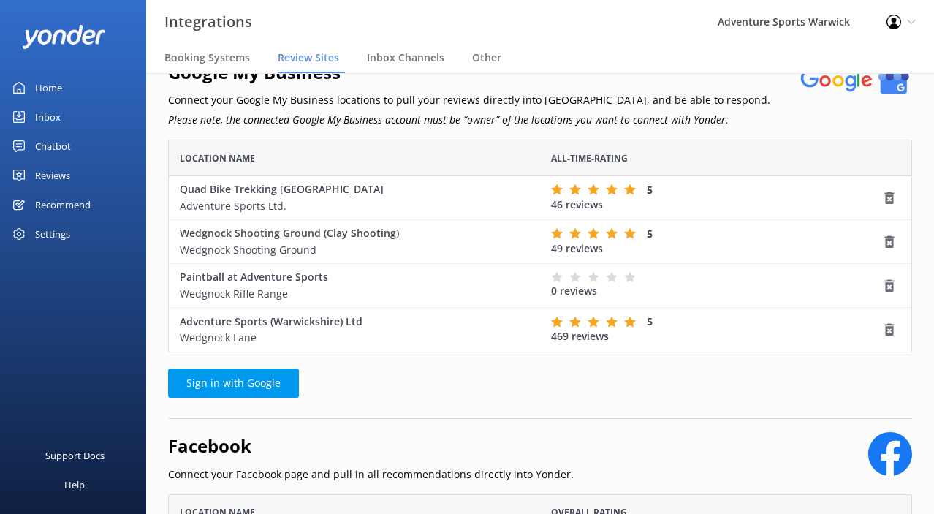
scroll to position [39, 0]
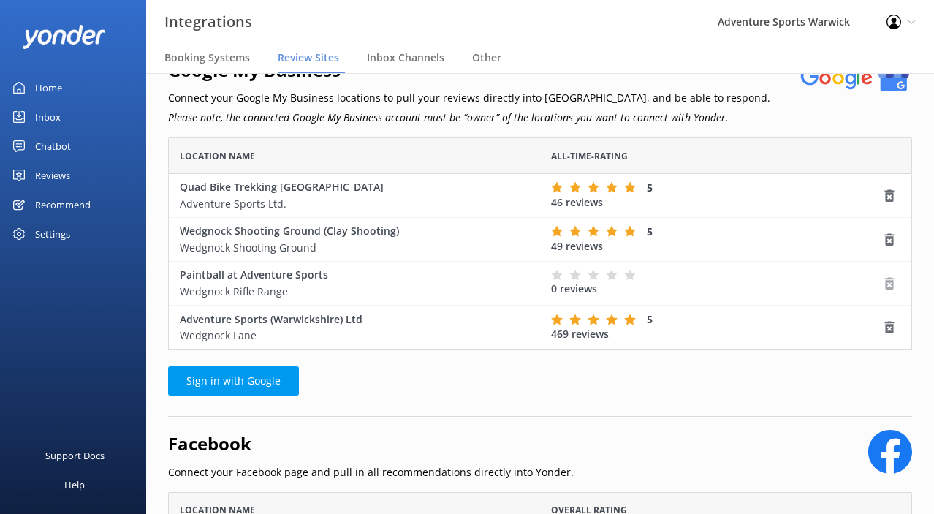
click at [890, 284] on icon "grid" at bounding box center [889, 283] width 15 height 15
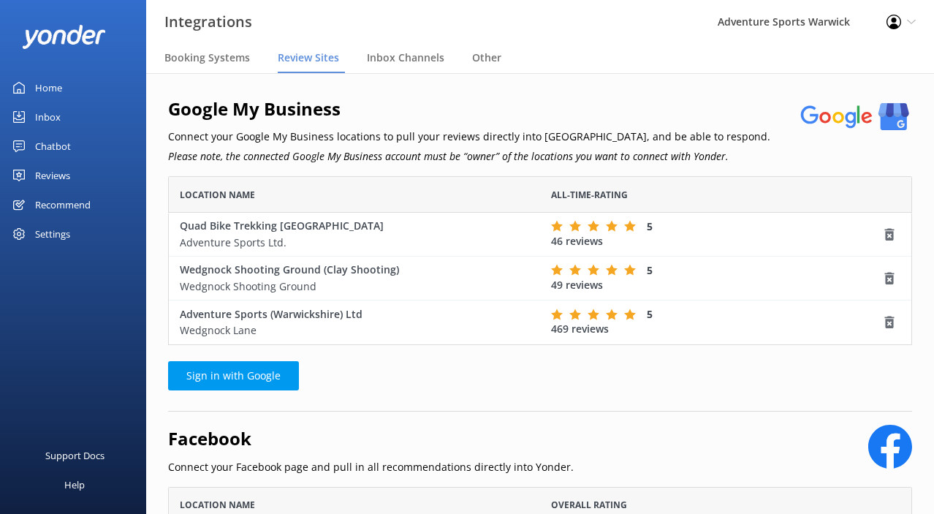
scroll to position [0, 0]
